Goal: Task Accomplishment & Management: Manage account settings

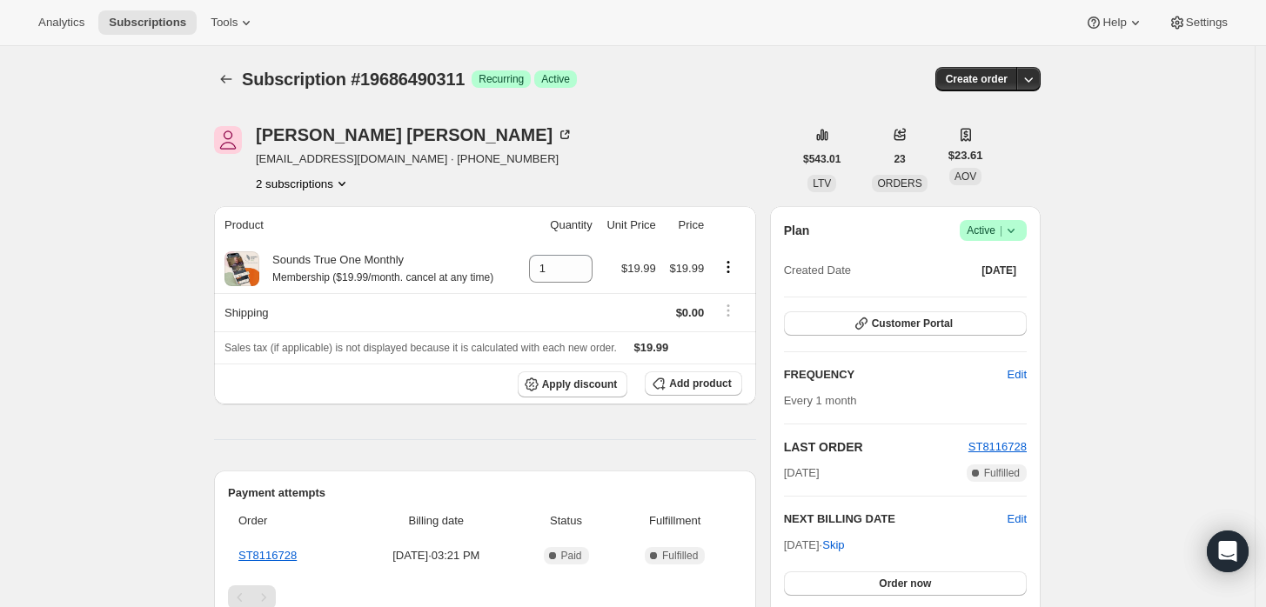
click at [997, 227] on span "Active |" at bounding box center [992, 230] width 53 height 17
click at [992, 290] on span "Cancel subscription" at bounding box center [999, 293] width 98 height 13
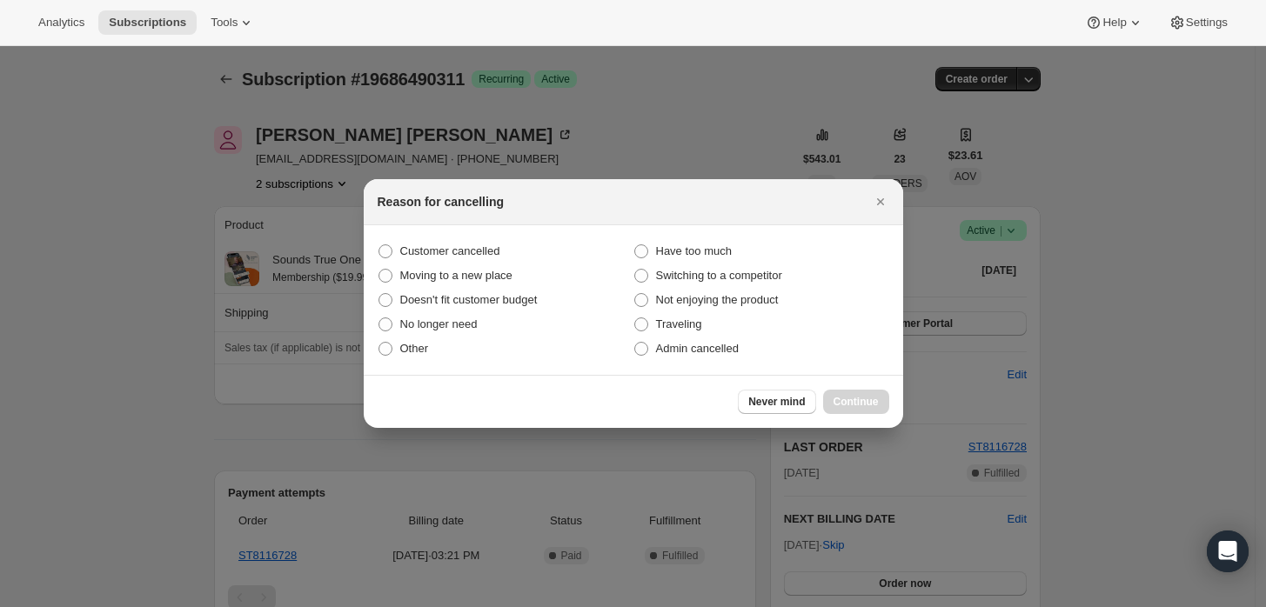
click at [687, 361] on section "Customer cancelled Have too much Moving to a new place Switching to a competito…" at bounding box center [633, 300] width 539 height 150
click at [738, 350] on label "Admin cancelled" at bounding box center [761, 349] width 256 height 24
click at [635, 343] on input "Admin cancelled" at bounding box center [634, 342] width 1 height 1
radio input "true"
drag, startPoint x: 835, startPoint y: 393, endPoint x: 740, endPoint y: 339, distance: 109.1
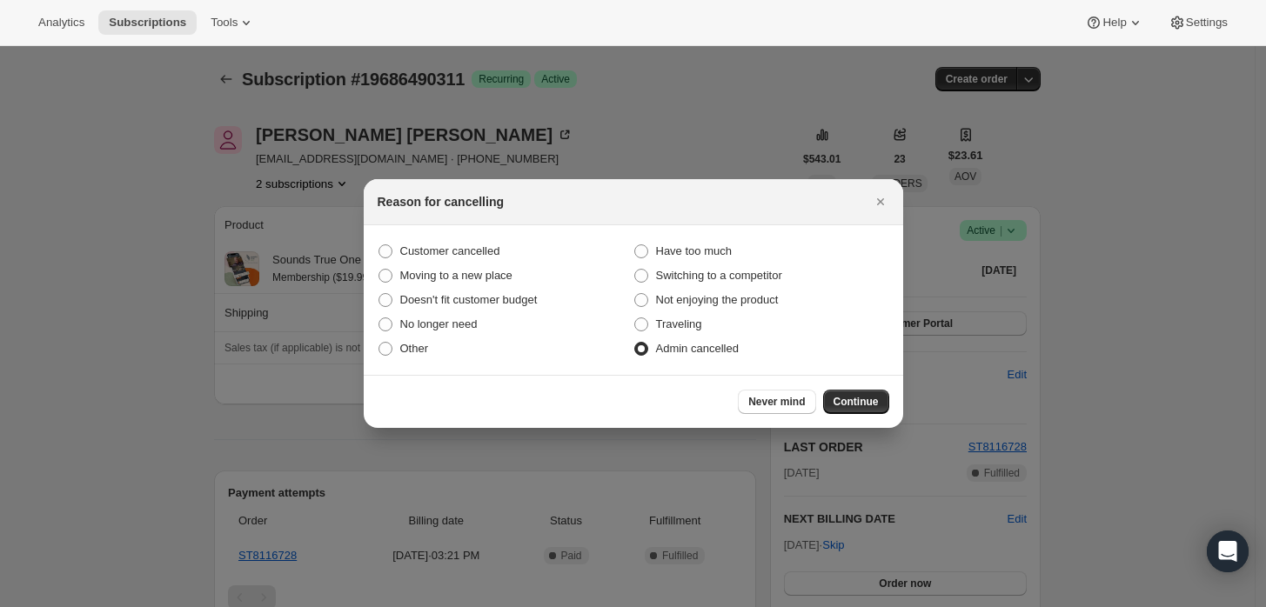
click at [844, 397] on span "Continue" at bounding box center [855, 402] width 45 height 14
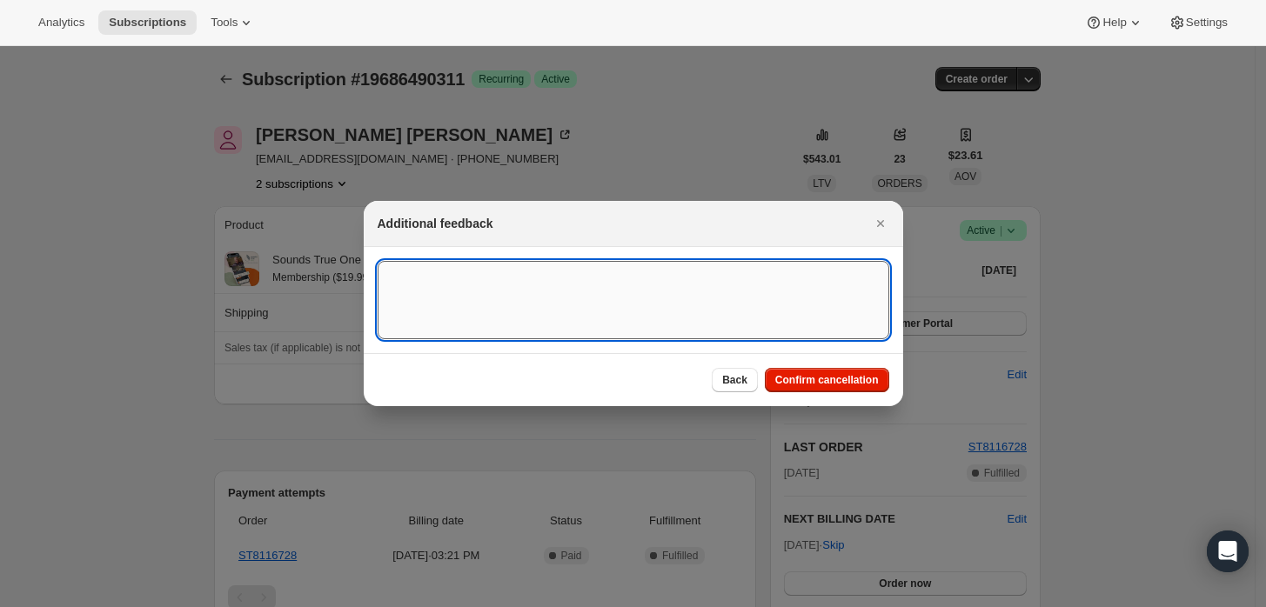
click at [570, 264] on textarea ":rbj:" at bounding box center [632, 300] width 511 height 78
type textarea "Customer cancelled initial order."
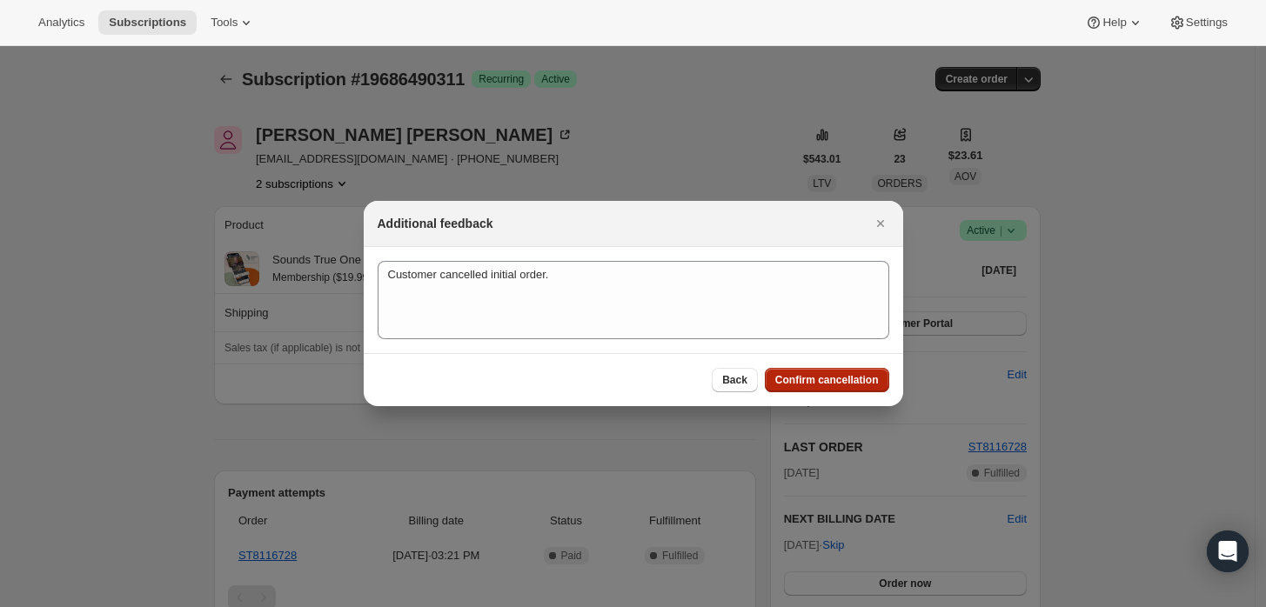
click at [819, 376] on span "Confirm cancellation" at bounding box center [827, 380] width 104 height 14
